Goal: Task Accomplishment & Management: Manage account settings

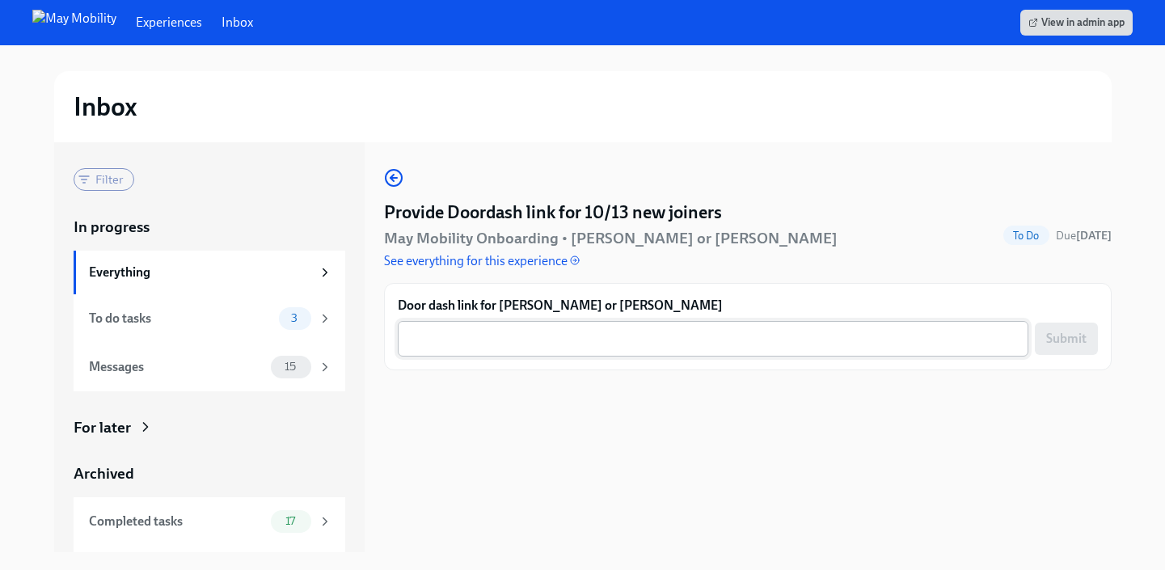
click at [534, 342] on textarea "Door dash link for [PERSON_NAME] or [PERSON_NAME]" at bounding box center [712, 338] width 611 height 19
click at [166, 318] on div "To do tasks" at bounding box center [180, 319] width 183 height 18
click at [68, 37] on div "Experiences Inbox View in admin app" at bounding box center [582, 22] width 1165 height 45
click at [221, 23] on link "Inbox" at bounding box center [237, 23] width 32 height 18
